Goal: Task Accomplishment & Management: Use online tool/utility

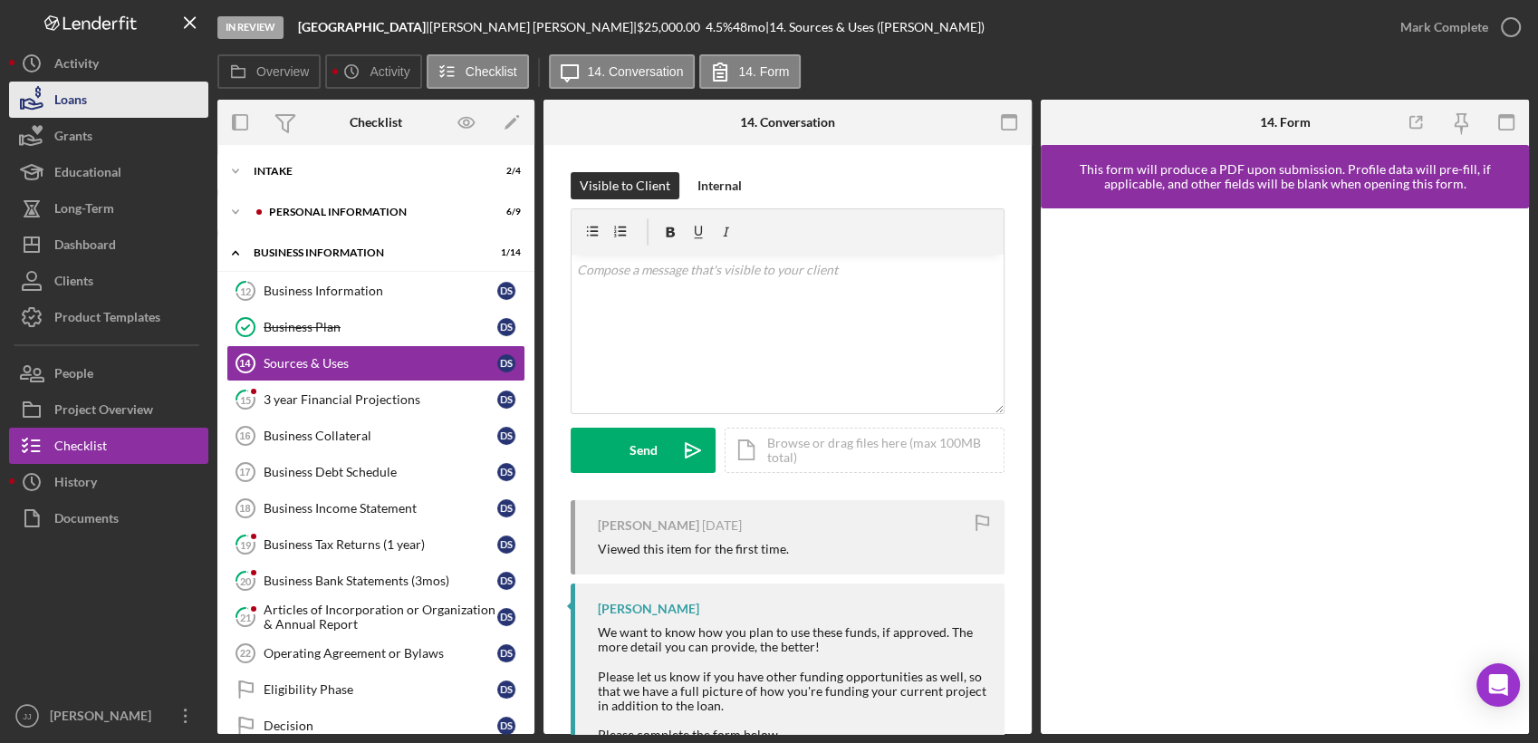
click at [150, 90] on button "Loans" at bounding box center [108, 100] width 199 height 36
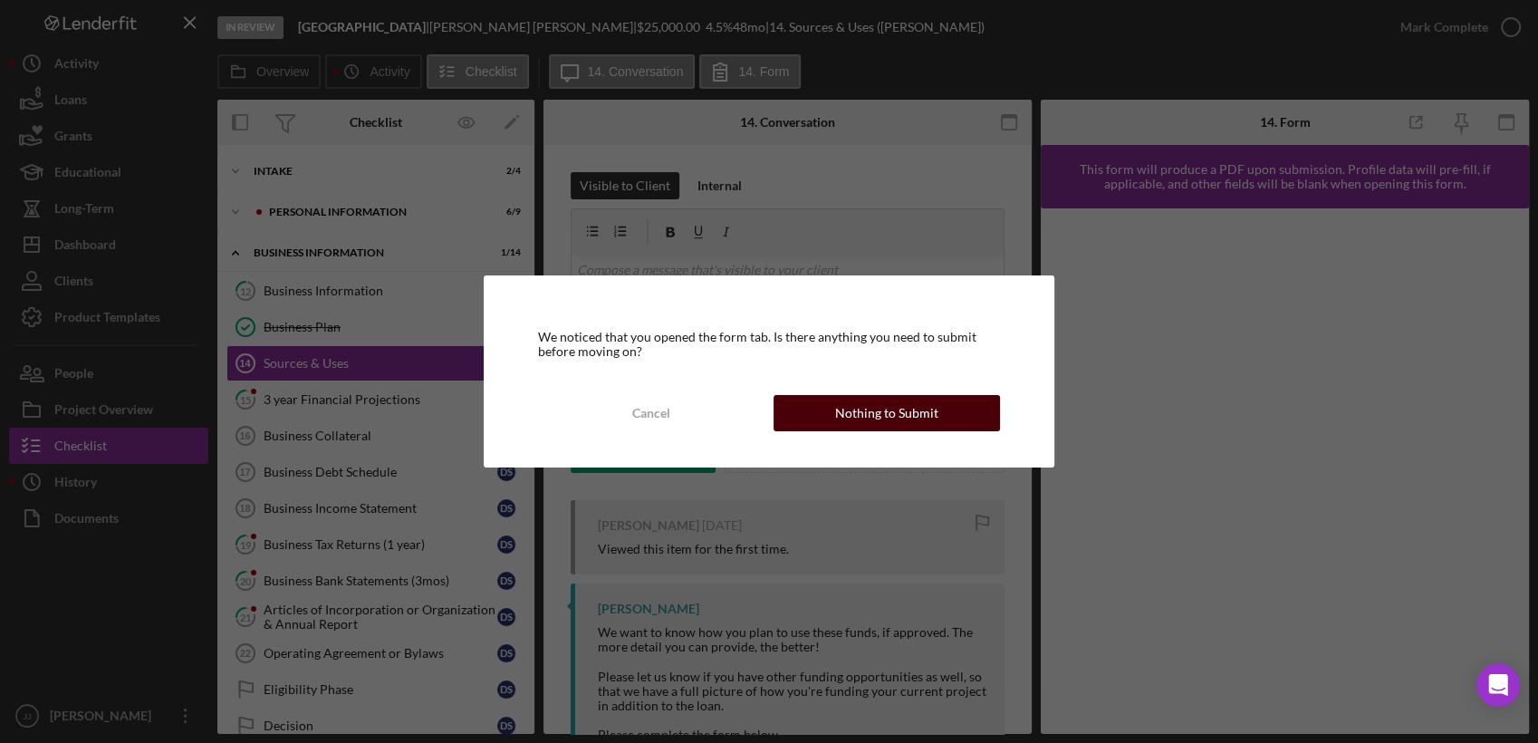
click at [870, 408] on div "Nothing to Submit" at bounding box center [886, 413] width 103 height 36
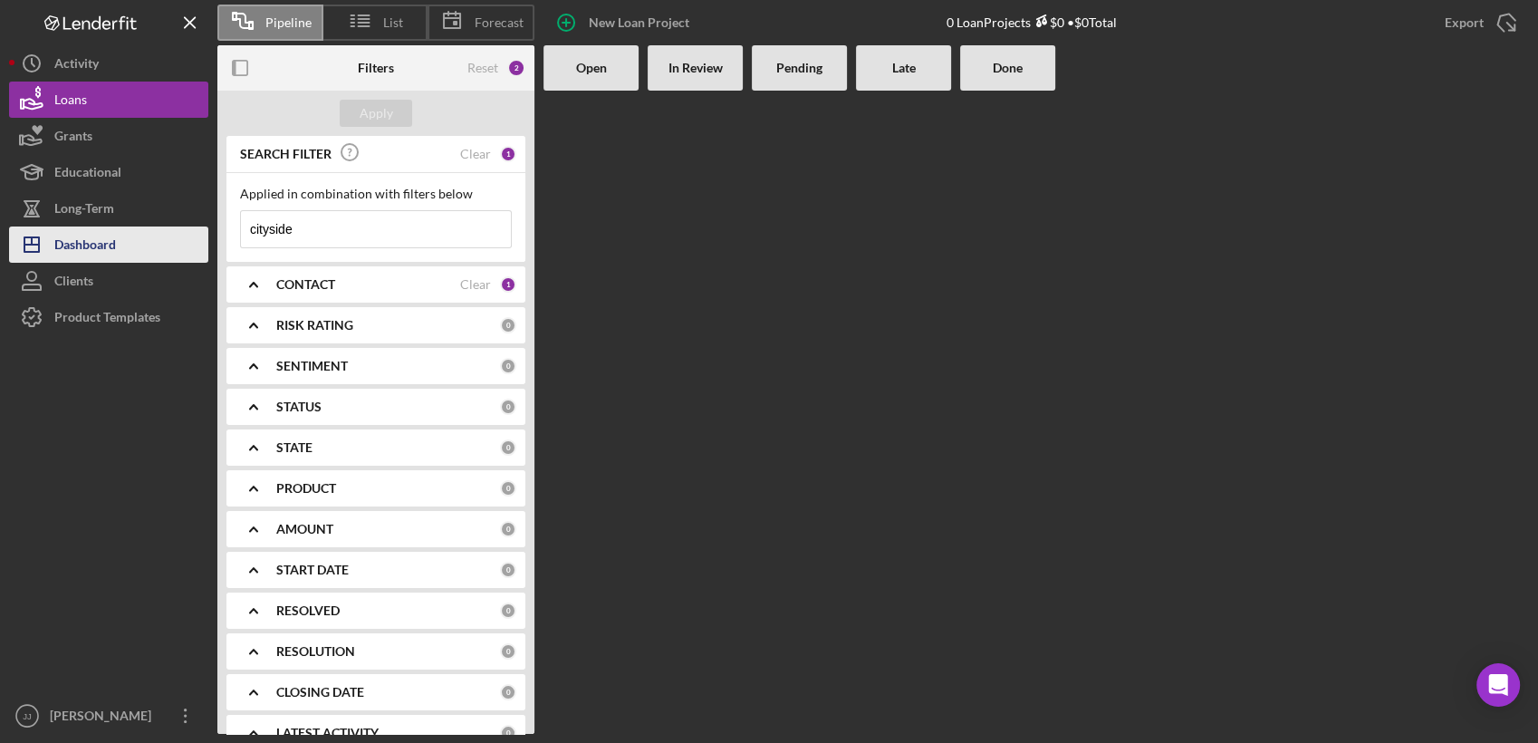
click at [96, 235] on div "Dashboard" at bounding box center [85, 247] width 62 height 41
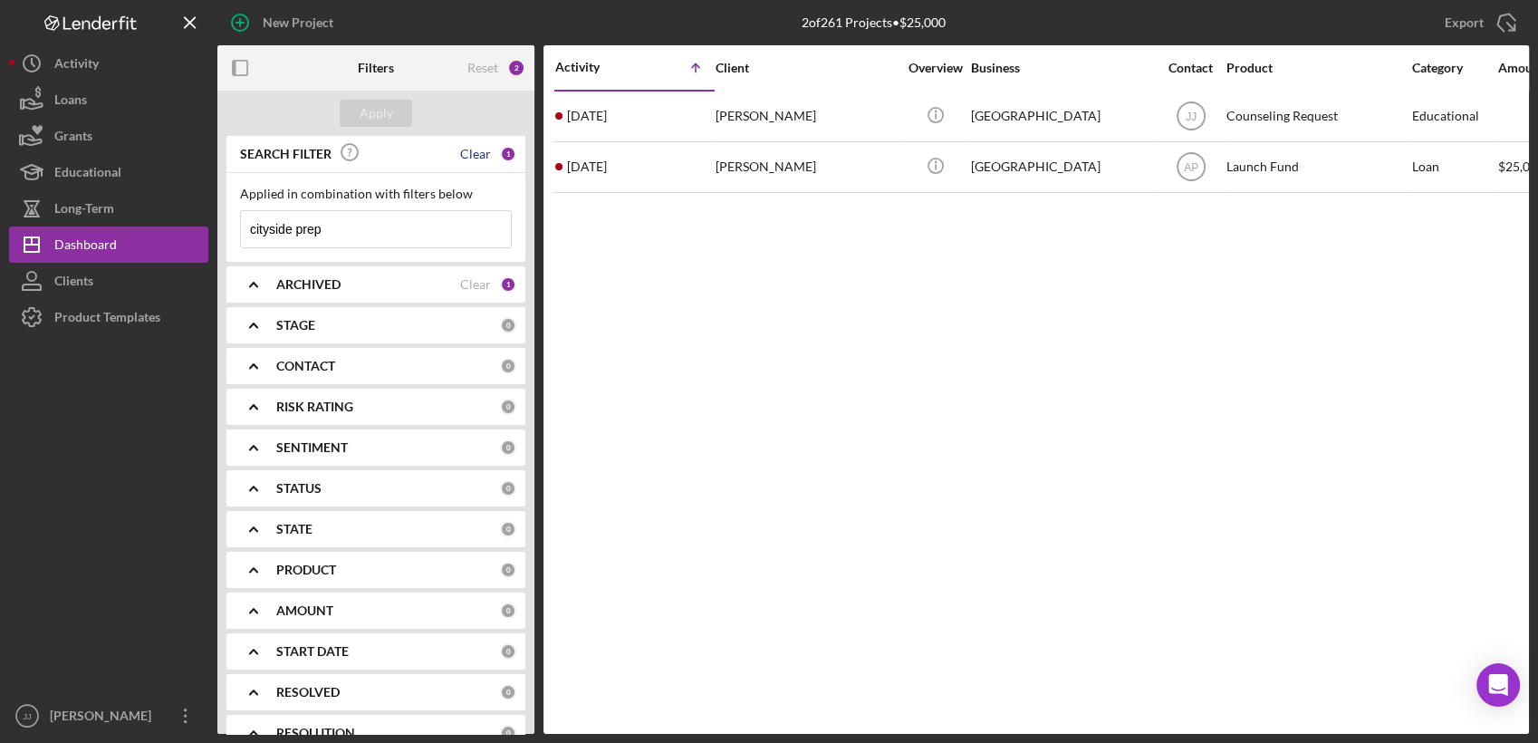
click at [486, 149] on div "Clear" at bounding box center [475, 154] width 31 height 14
click at [484, 69] on div "Reset" at bounding box center [483, 68] width 31 height 14
click at [399, 113] on button "Apply" at bounding box center [376, 113] width 72 height 27
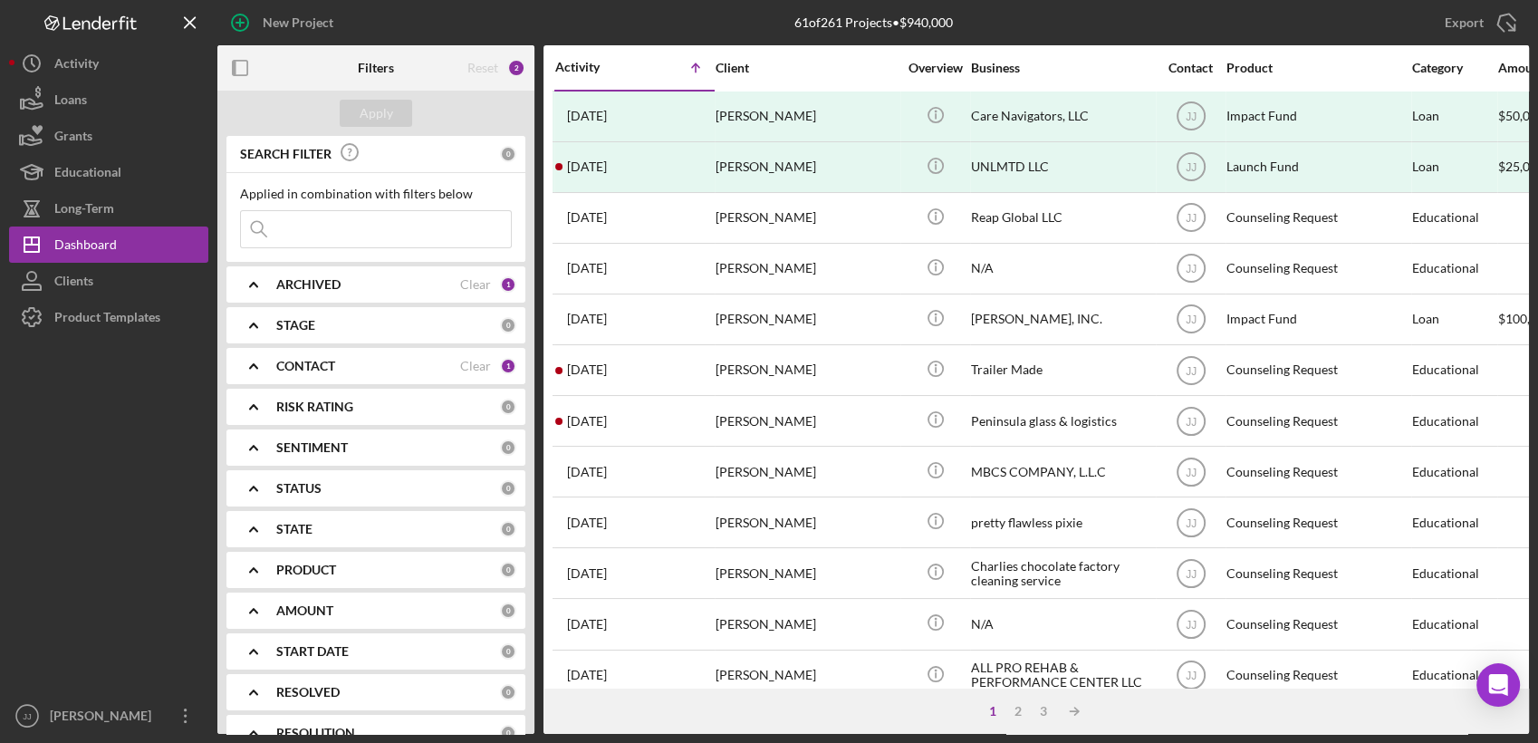
click at [481, 72] on div "Reset" at bounding box center [483, 68] width 31 height 14
click at [473, 288] on div "Clear" at bounding box center [475, 284] width 31 height 14
click at [465, 365] on div "Clear" at bounding box center [475, 366] width 31 height 14
click at [374, 110] on div "Apply" at bounding box center [377, 113] width 34 height 27
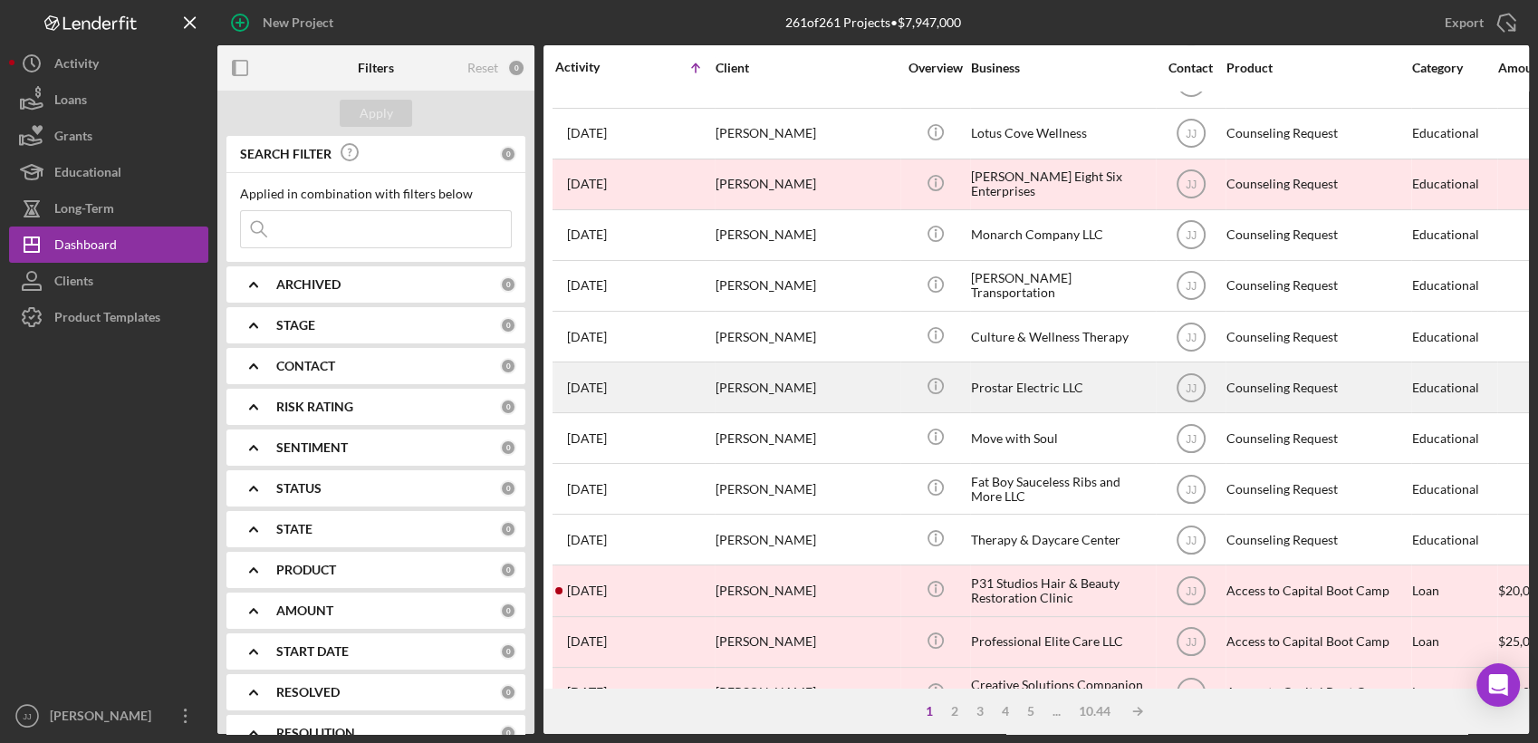
scroll to position [686, 0]
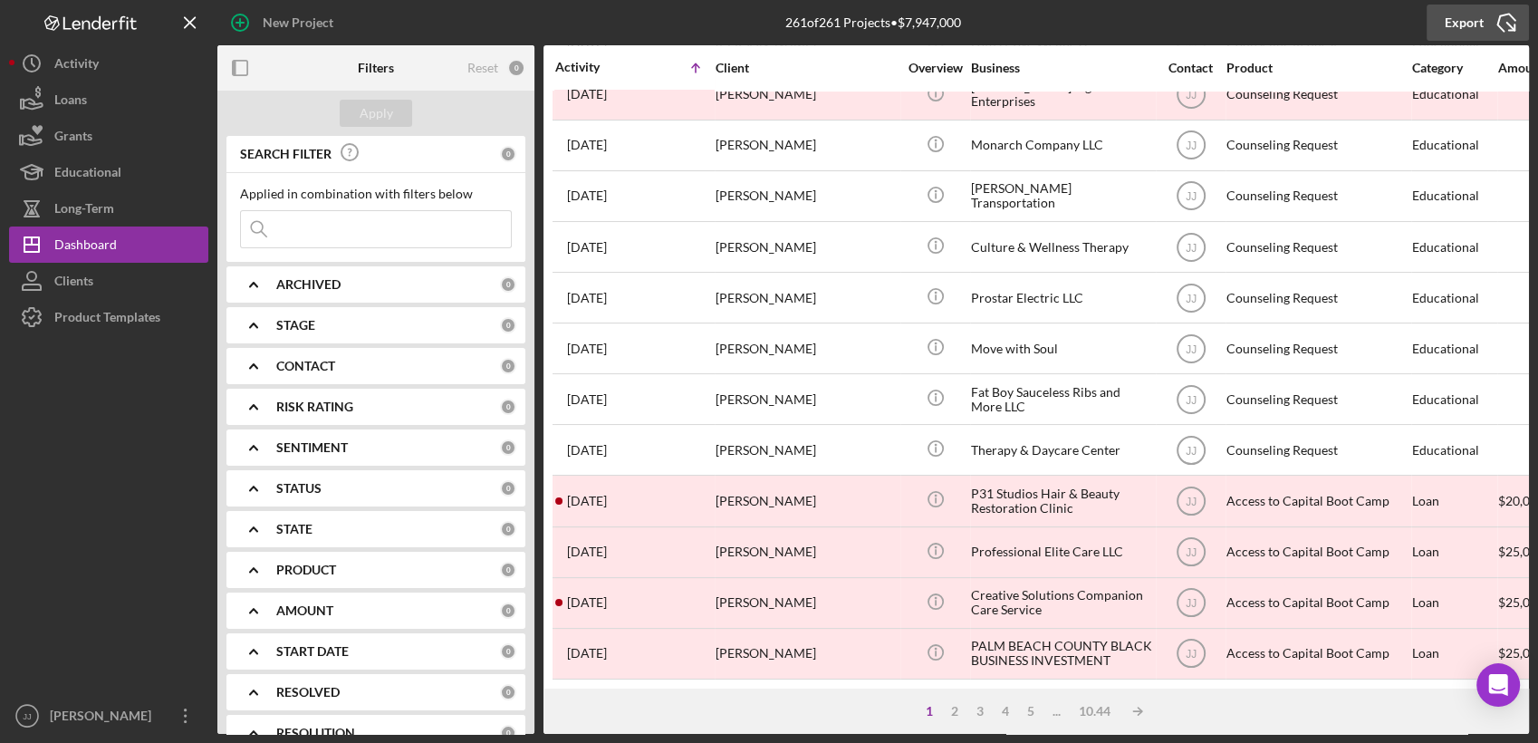
click at [1523, 24] on icon "Icon/Export" at bounding box center [1506, 22] width 45 height 45
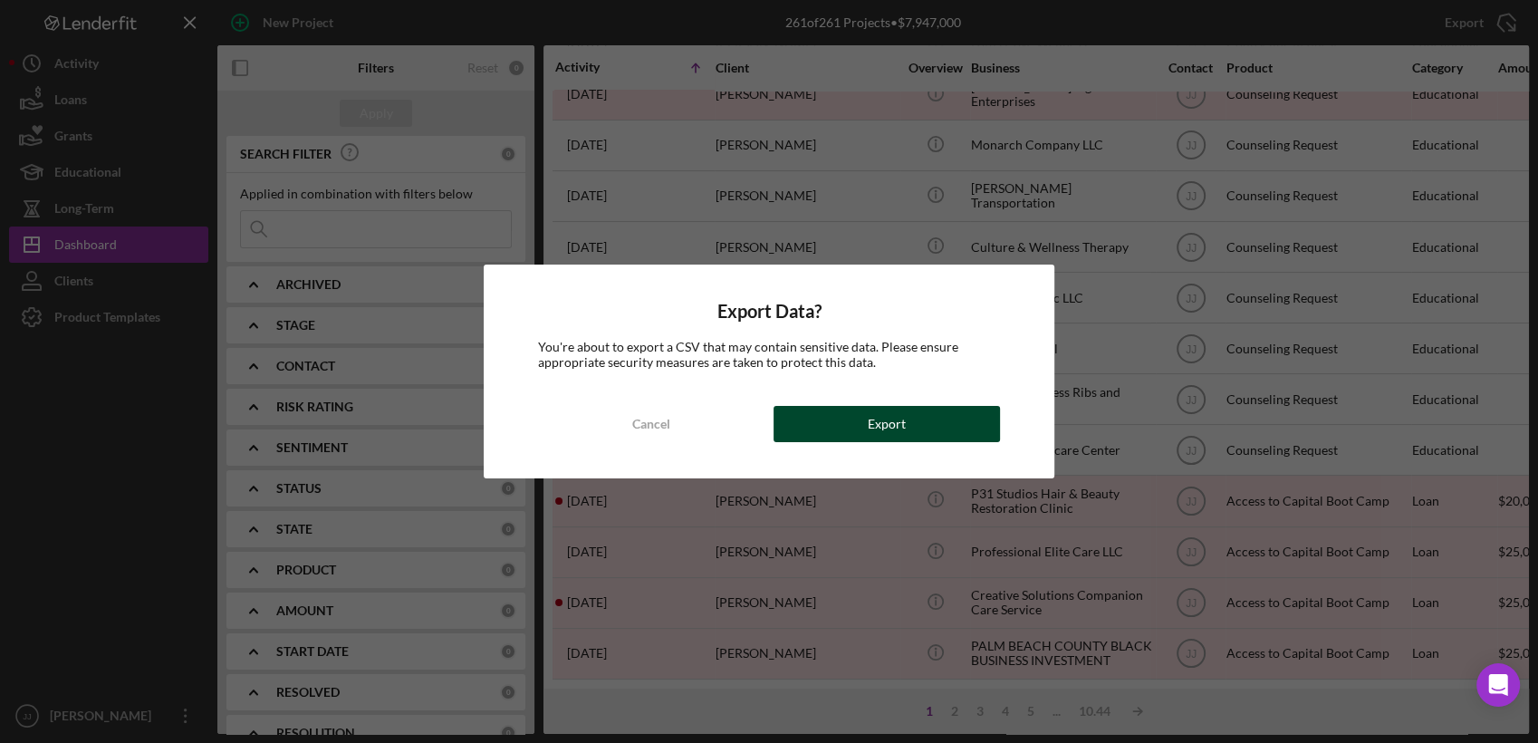
click at [931, 420] on button "Export" at bounding box center [887, 424] width 227 height 36
